Goal: Task Accomplishment & Management: Manage account settings

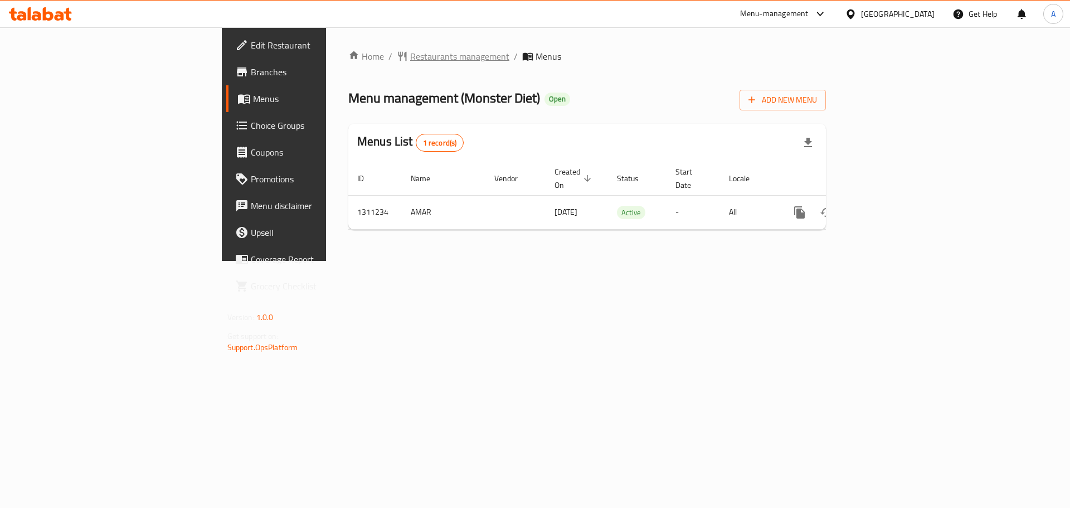
click at [410, 50] on span "Restaurants management" at bounding box center [459, 56] width 99 height 13
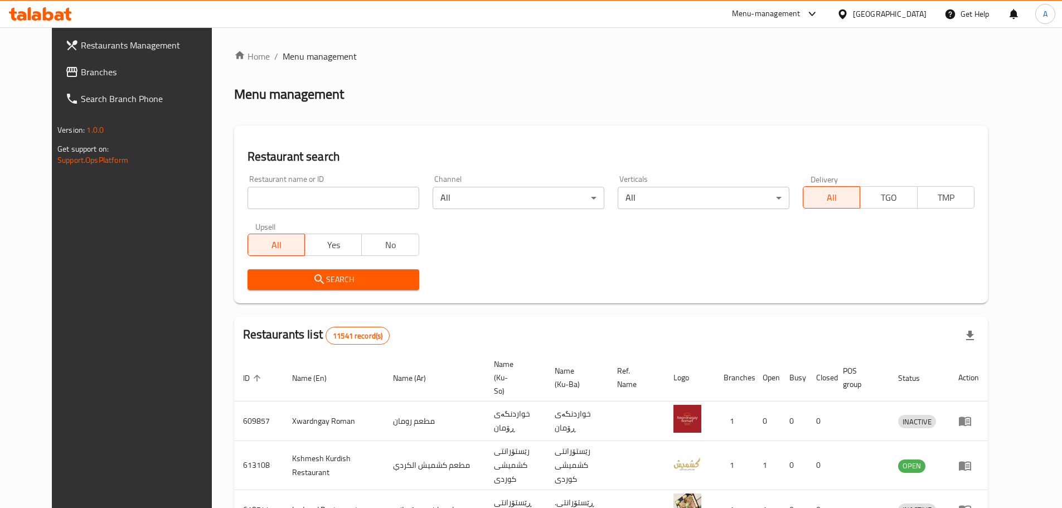
click at [81, 72] on span "Branches" at bounding box center [150, 71] width 139 height 13
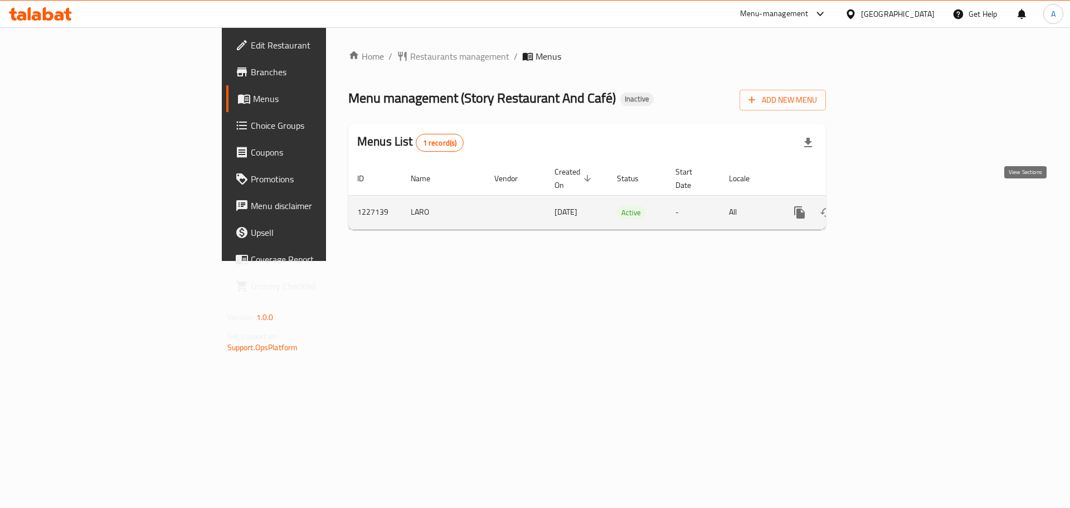
click at [887, 206] on icon "enhanced table" at bounding box center [880, 212] width 13 height 13
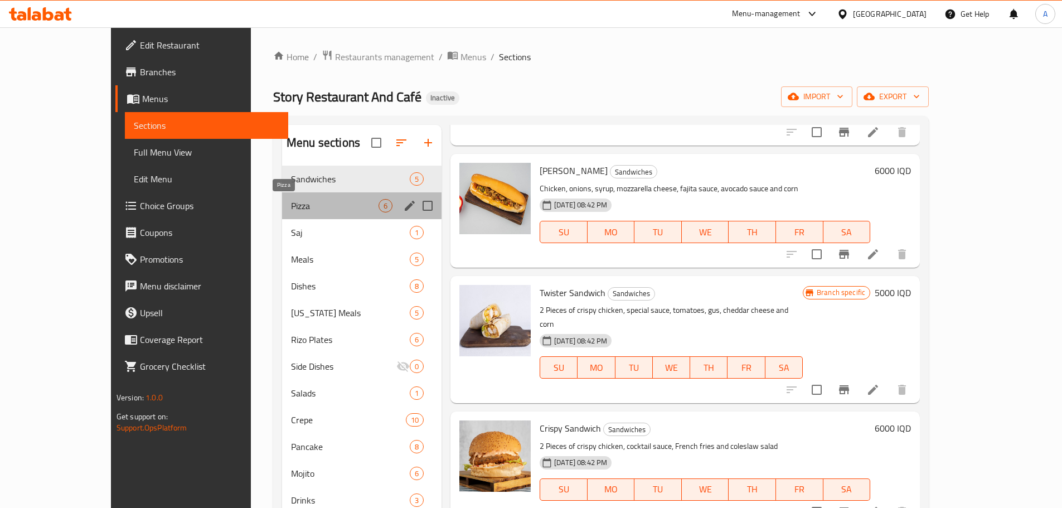
click at [291, 201] on span "Pizza" at bounding box center [335, 205] width 88 height 13
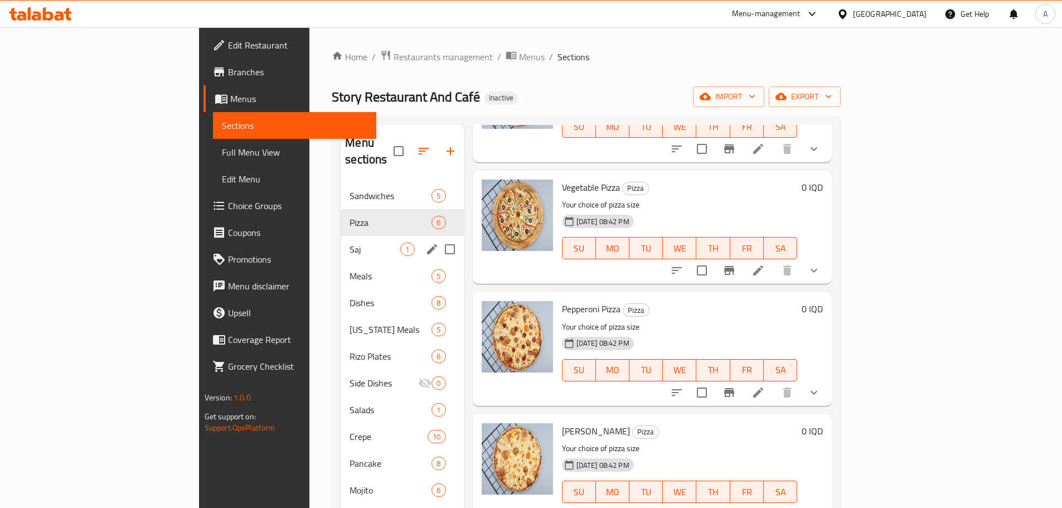
click at [350, 242] on span "Saj" at bounding box center [375, 248] width 51 height 13
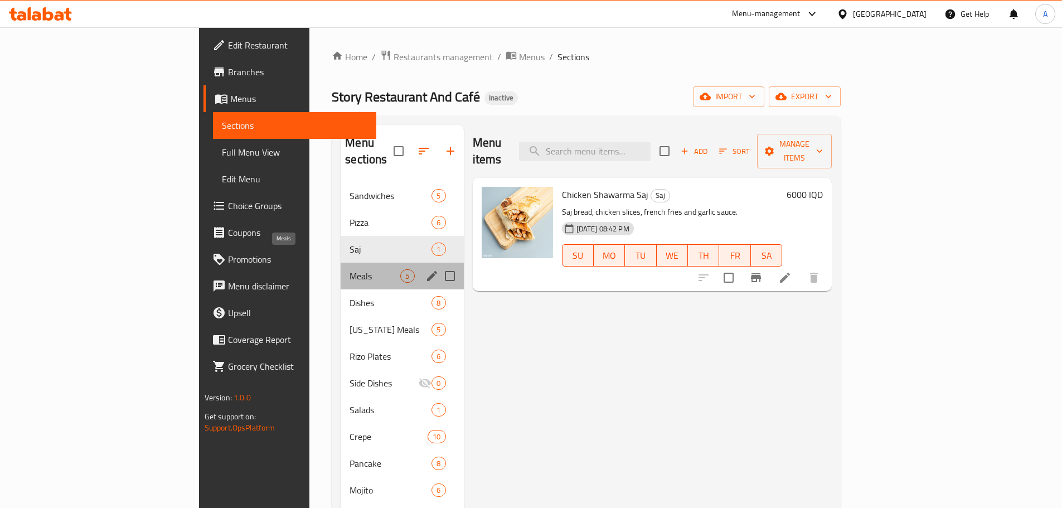
click at [350, 269] on span "Meals" at bounding box center [375, 275] width 51 height 13
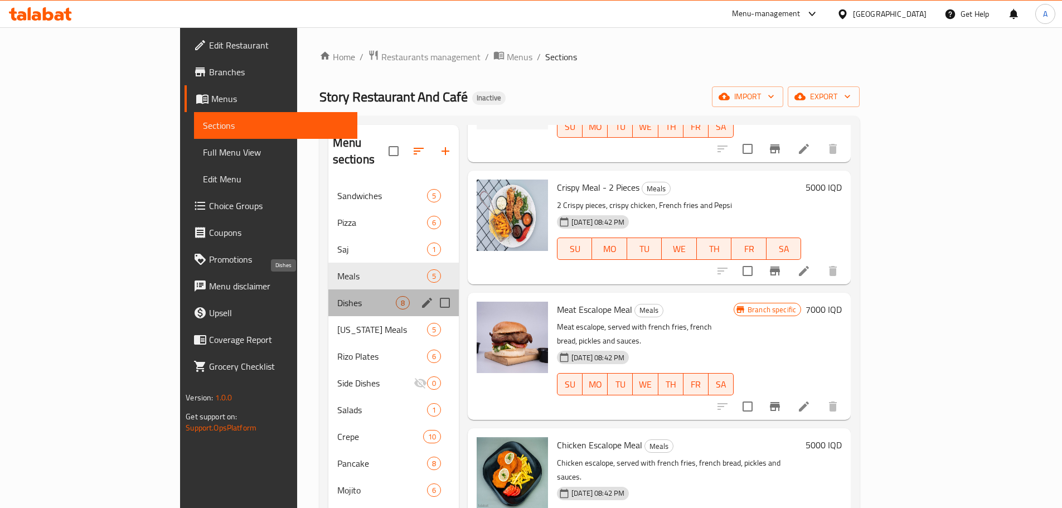
drag, startPoint x: 252, startPoint y: 285, endPoint x: 316, endPoint y: 304, distance: 66.9
click at [337, 296] on span "Dishes" at bounding box center [366, 302] width 59 height 13
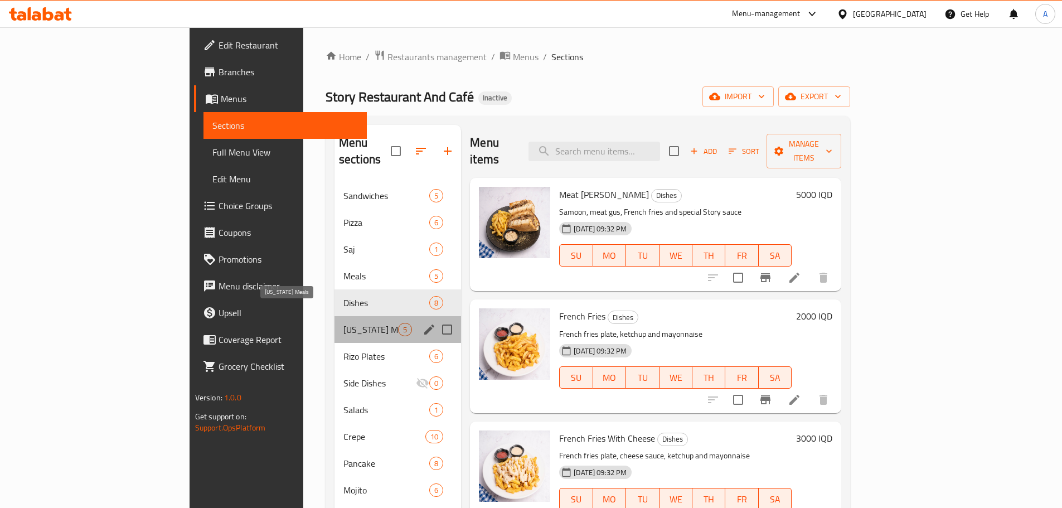
click at [343, 323] on span "Kentucky Meals" at bounding box center [370, 329] width 55 height 13
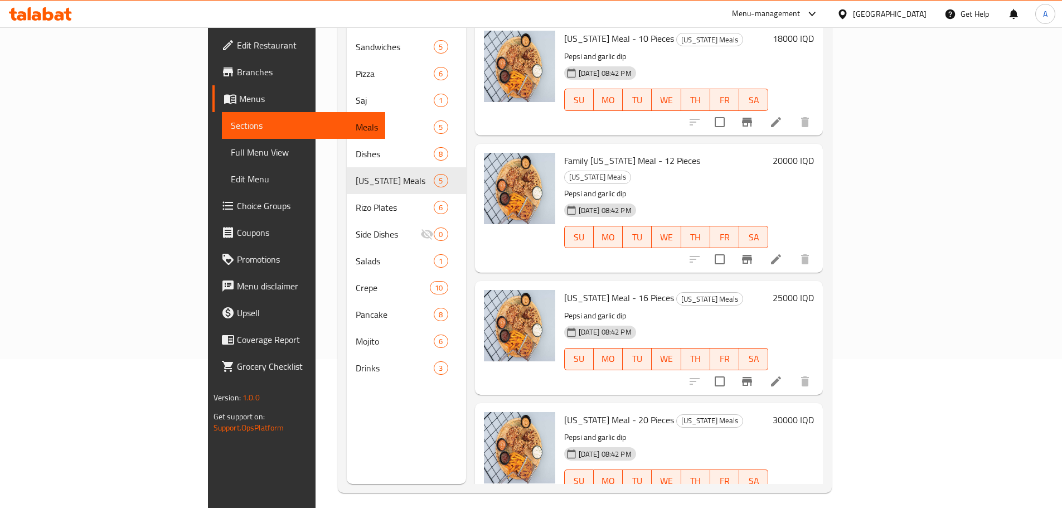
scroll to position [156, 0]
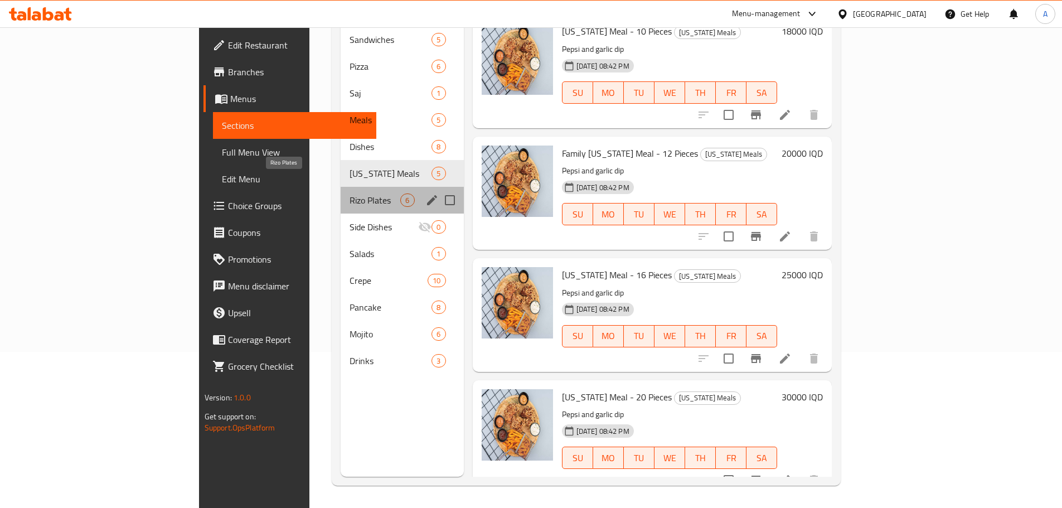
click at [350, 193] on span "Rizo Plates" at bounding box center [375, 199] width 51 height 13
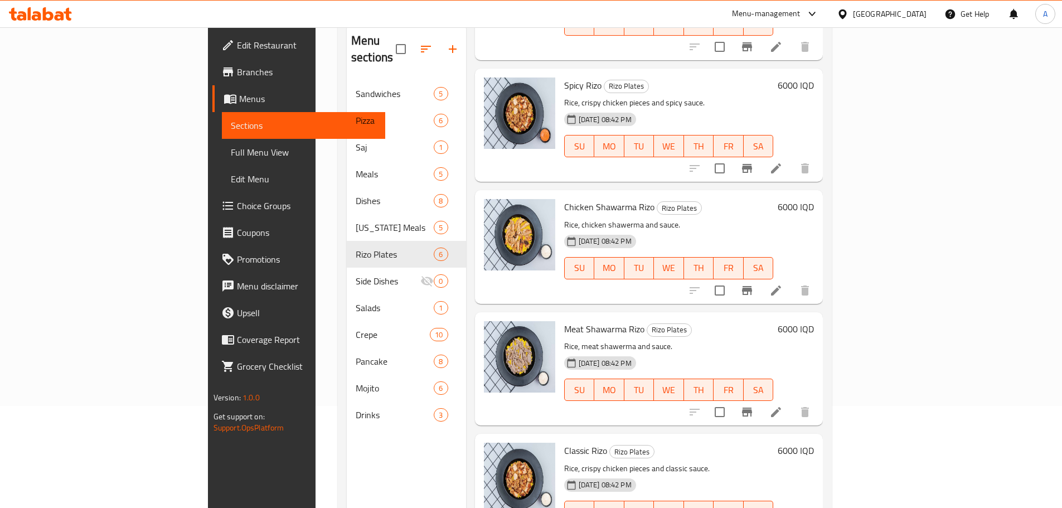
scroll to position [156, 0]
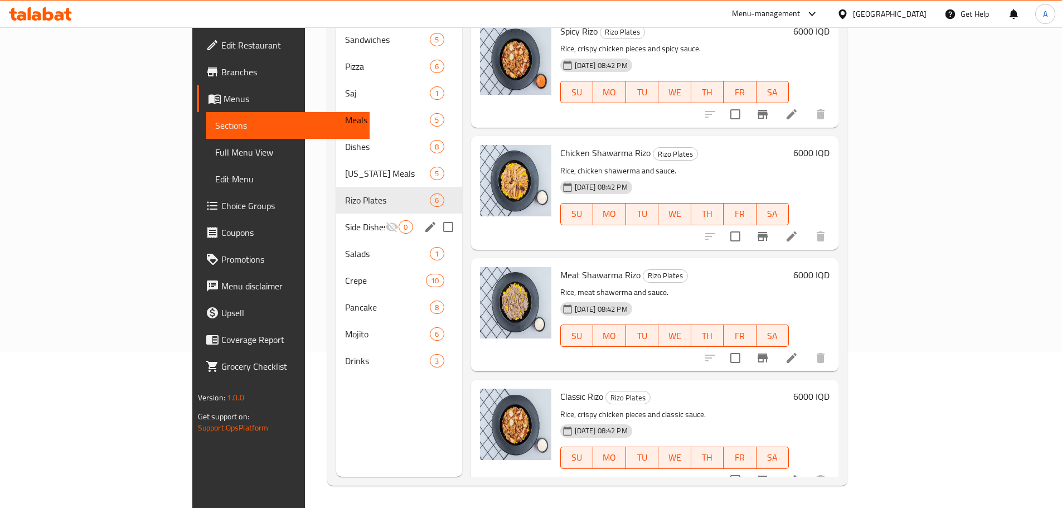
click at [345, 220] on span "Side Dishes" at bounding box center [365, 226] width 40 height 13
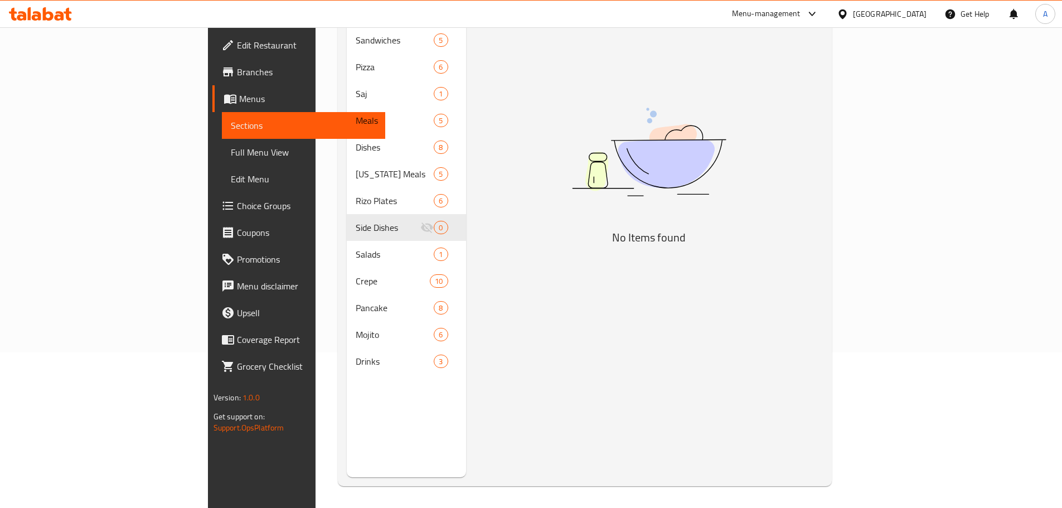
scroll to position [156, 0]
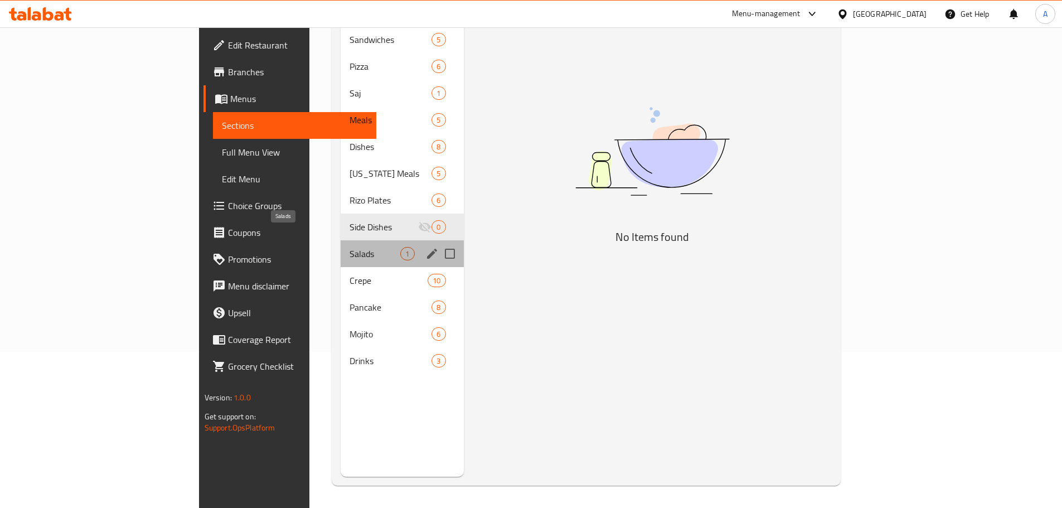
click at [350, 247] on span "Salads" at bounding box center [375, 253] width 51 height 13
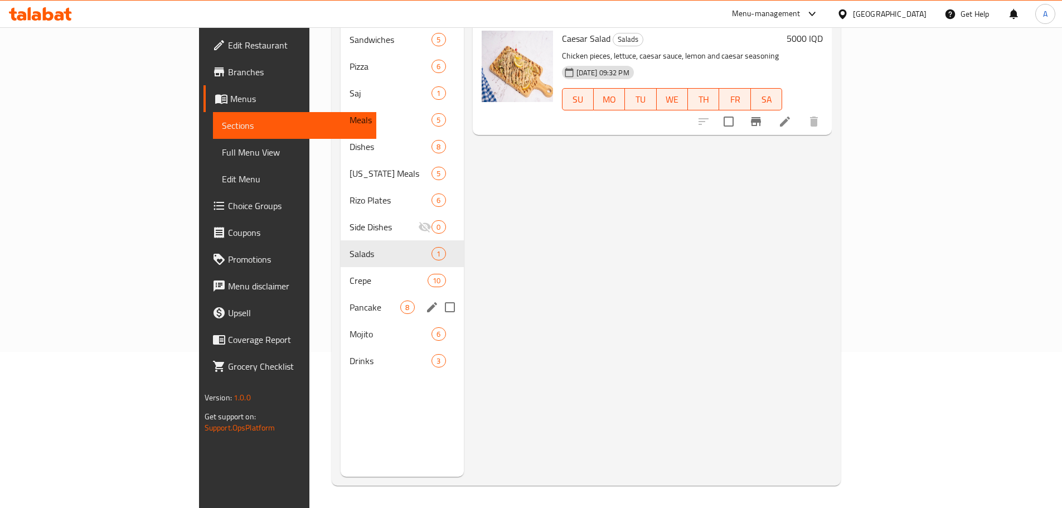
click at [341, 294] on div "Pancake 8" at bounding box center [402, 307] width 123 height 27
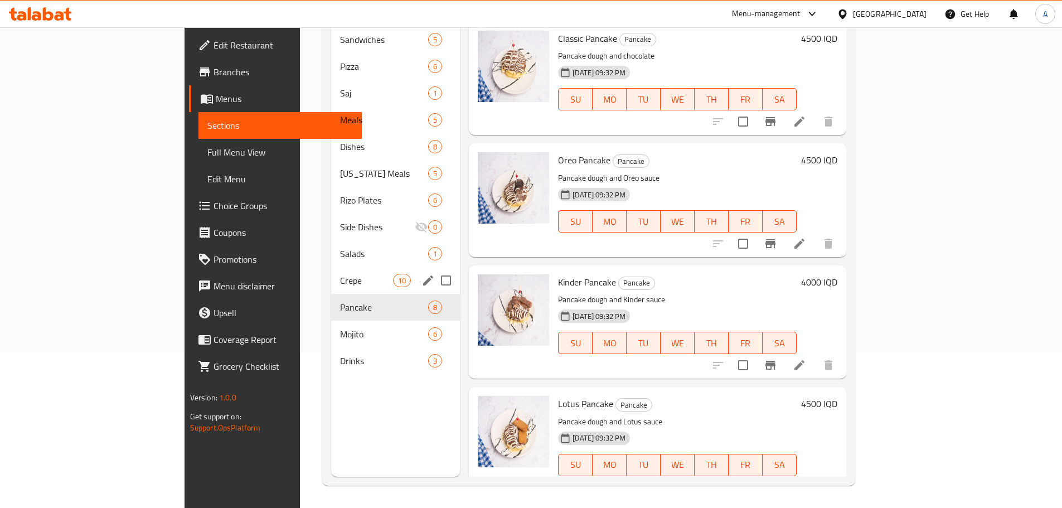
click at [331, 271] on div "Crepe 10" at bounding box center [395, 280] width 129 height 27
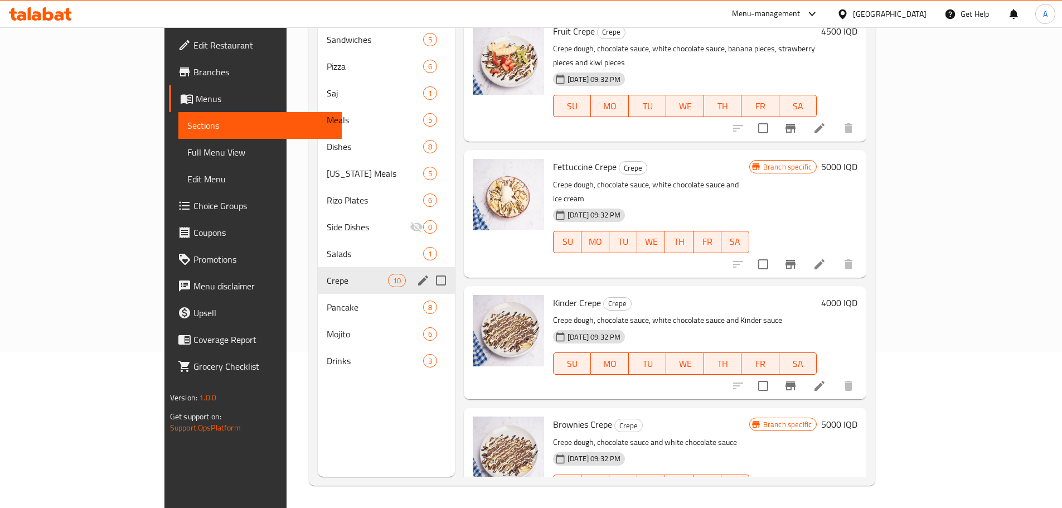
click at [318, 274] on div "Crepe 10" at bounding box center [386, 280] width 137 height 27
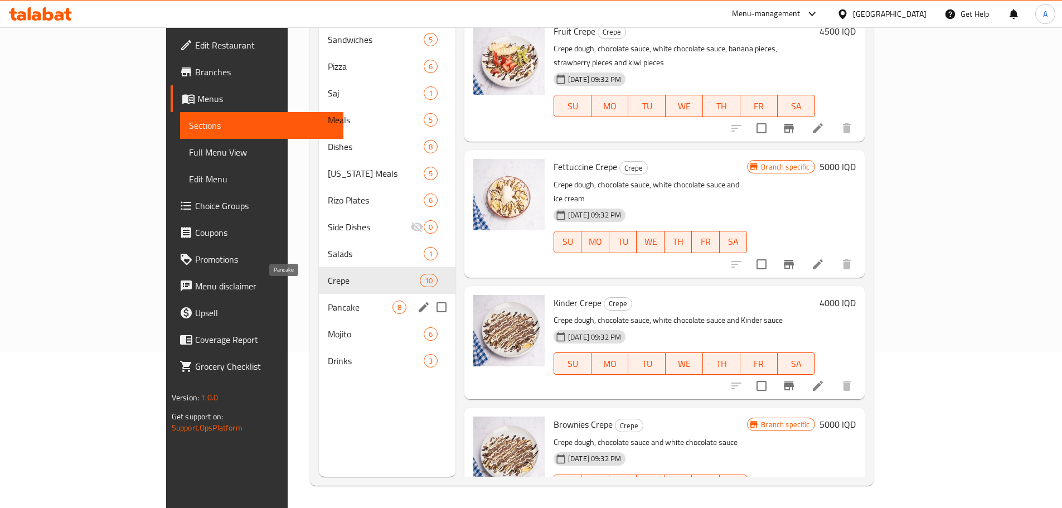
click at [328, 300] on span "Pancake" at bounding box center [360, 306] width 64 height 13
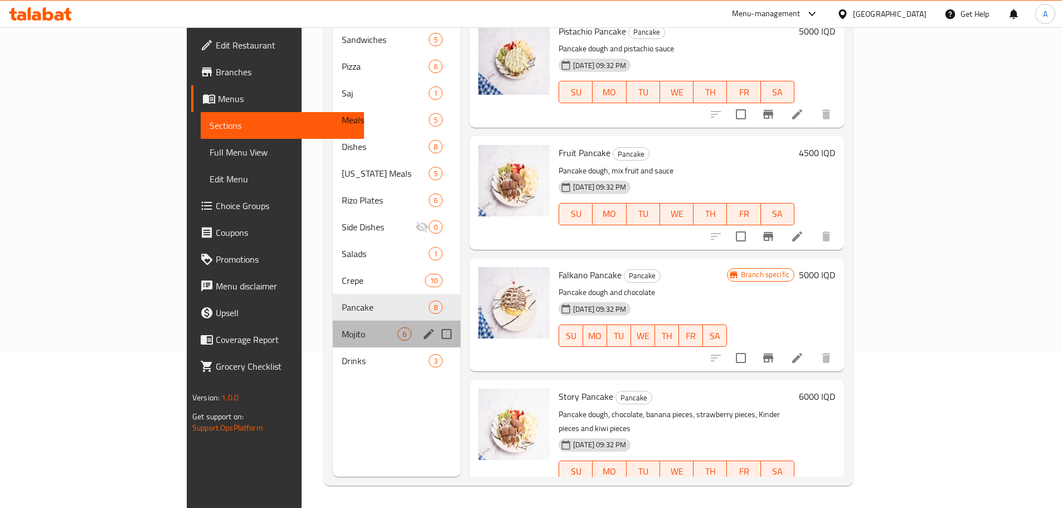
click at [333, 321] on div "Mojito 6" at bounding box center [397, 334] width 128 height 27
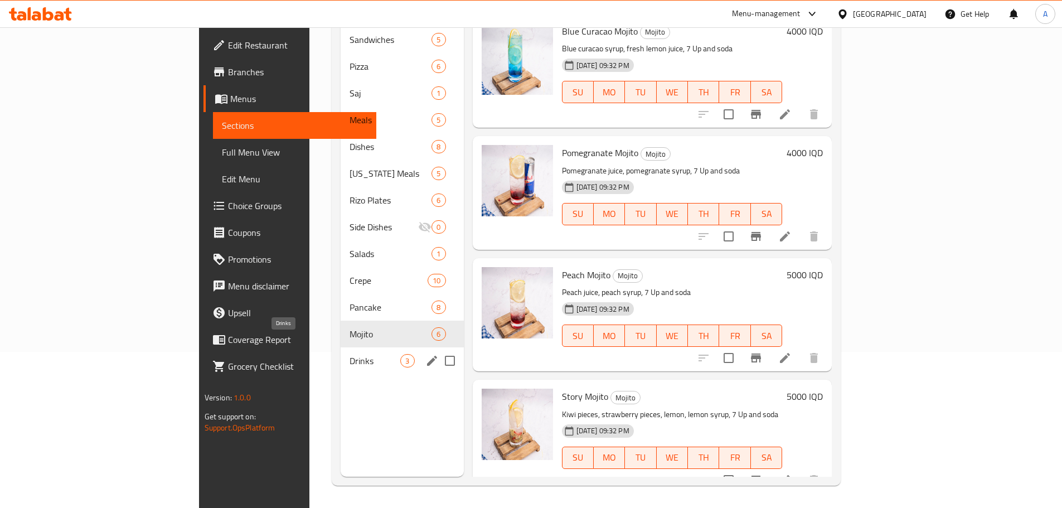
click at [350, 354] on span "Drinks" at bounding box center [375, 360] width 51 height 13
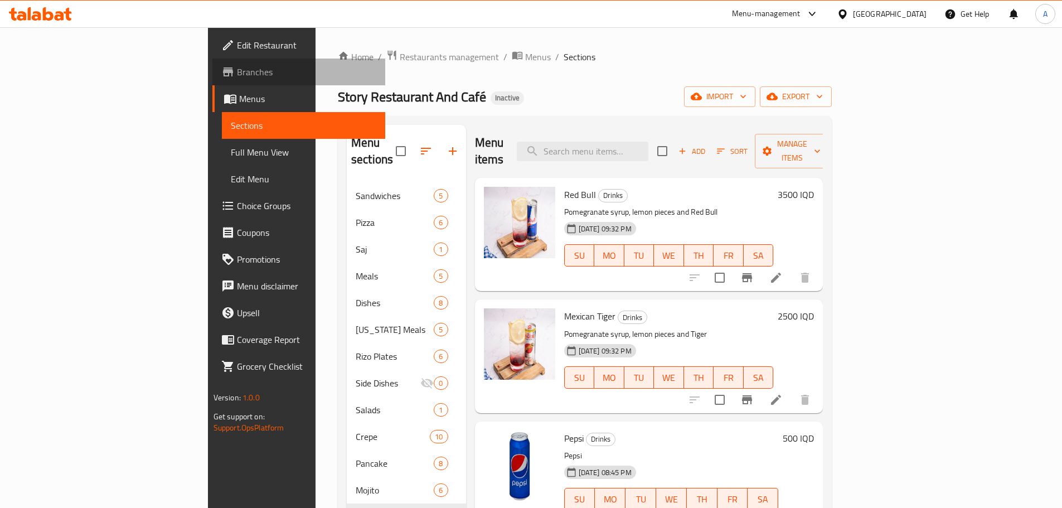
click at [212, 81] on link "Branches" at bounding box center [298, 72] width 173 height 27
